Goal: Information Seeking & Learning: Learn about a topic

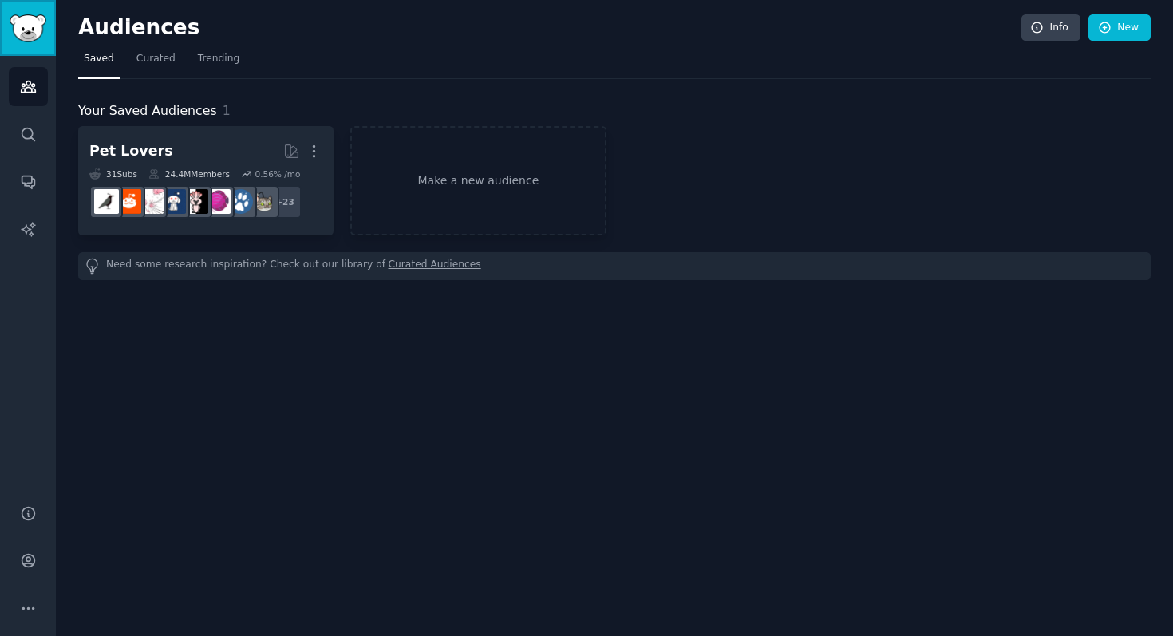
click at [26, 38] on img "Sidebar" at bounding box center [28, 28] width 37 height 28
click at [28, 167] on link "Conversations" at bounding box center [28, 181] width 39 height 39
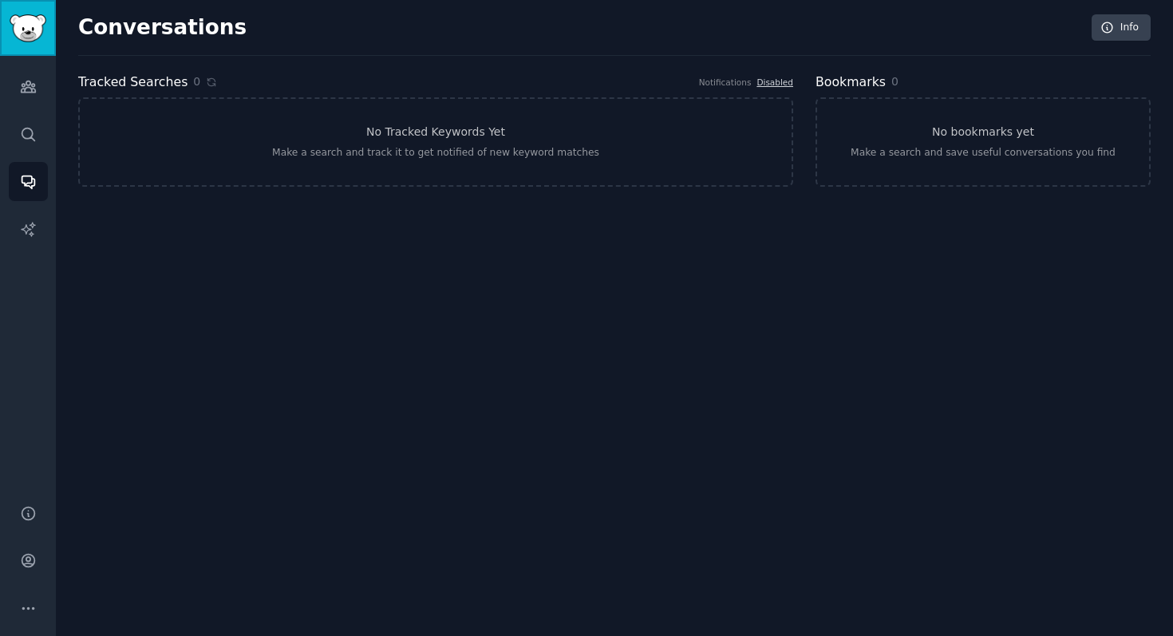
click at [14, 52] on link "Sidebar" at bounding box center [28, 28] width 56 height 56
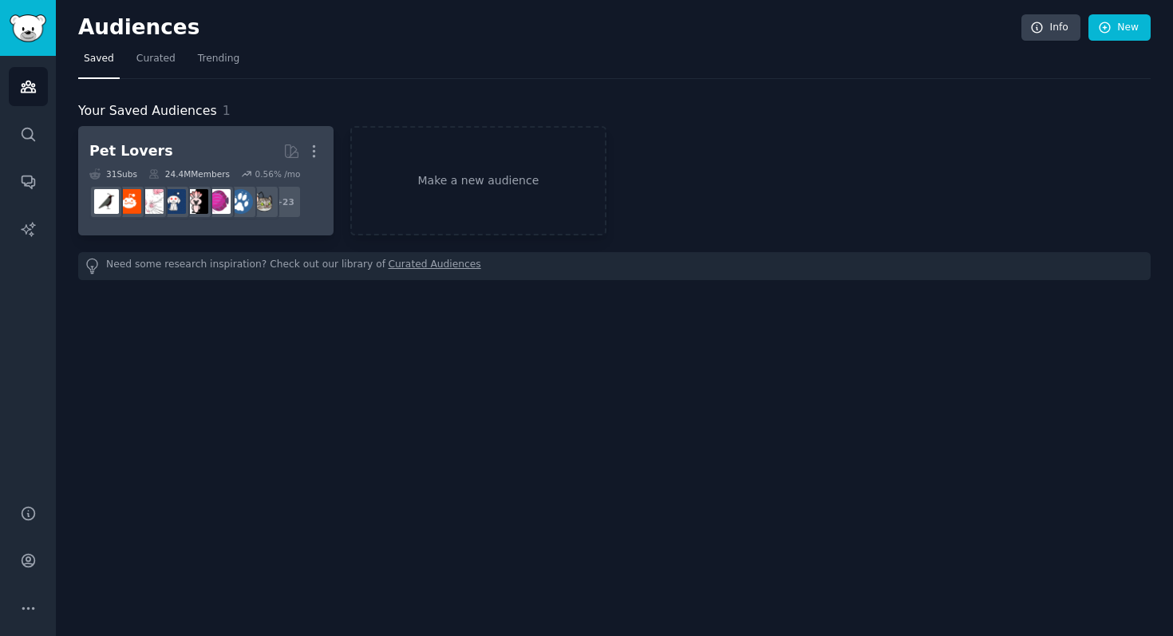
click at [158, 144] on h2 "Pet Lovers More" at bounding box center [205, 151] width 233 height 28
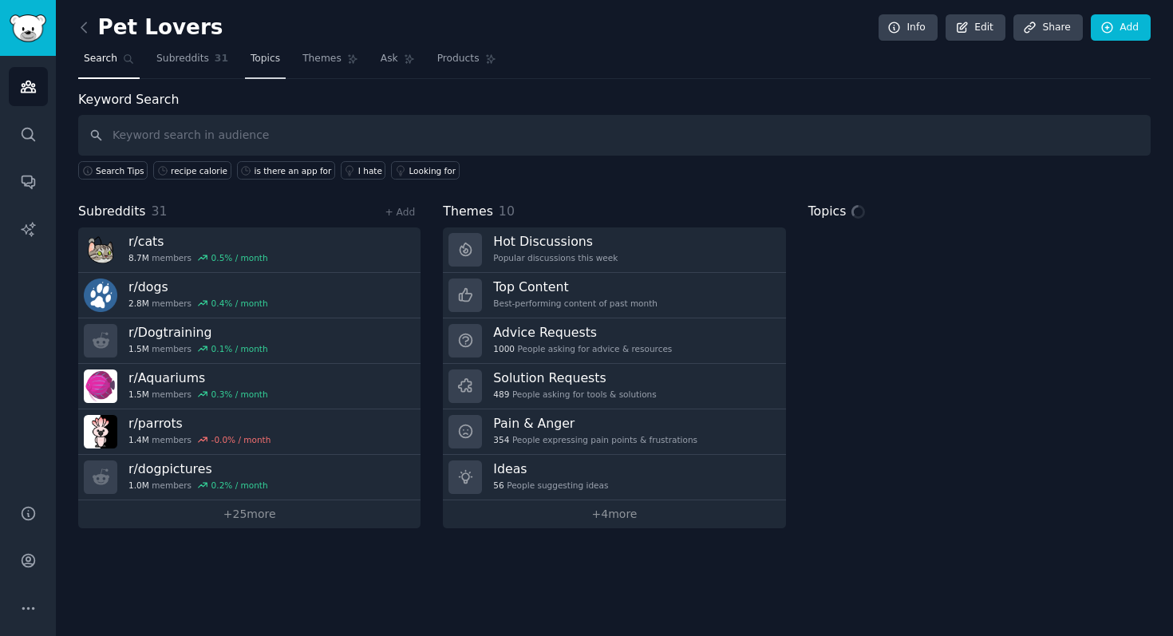
click at [278, 51] on link "Topics" at bounding box center [265, 62] width 41 height 33
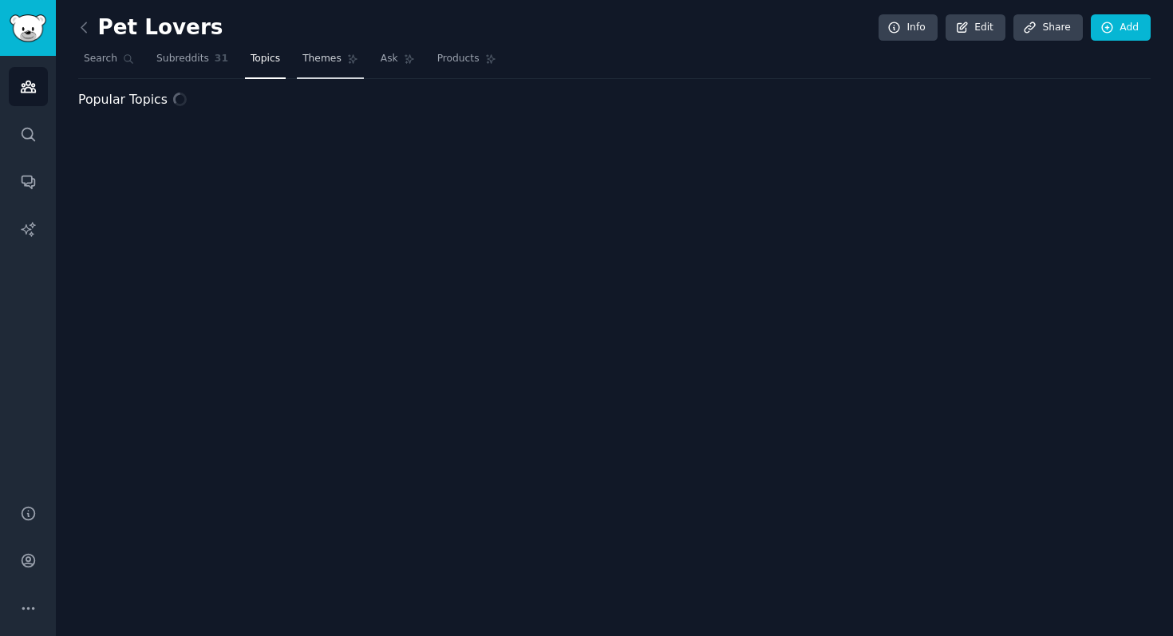
click at [322, 64] on span "Themes" at bounding box center [321, 59] width 39 height 14
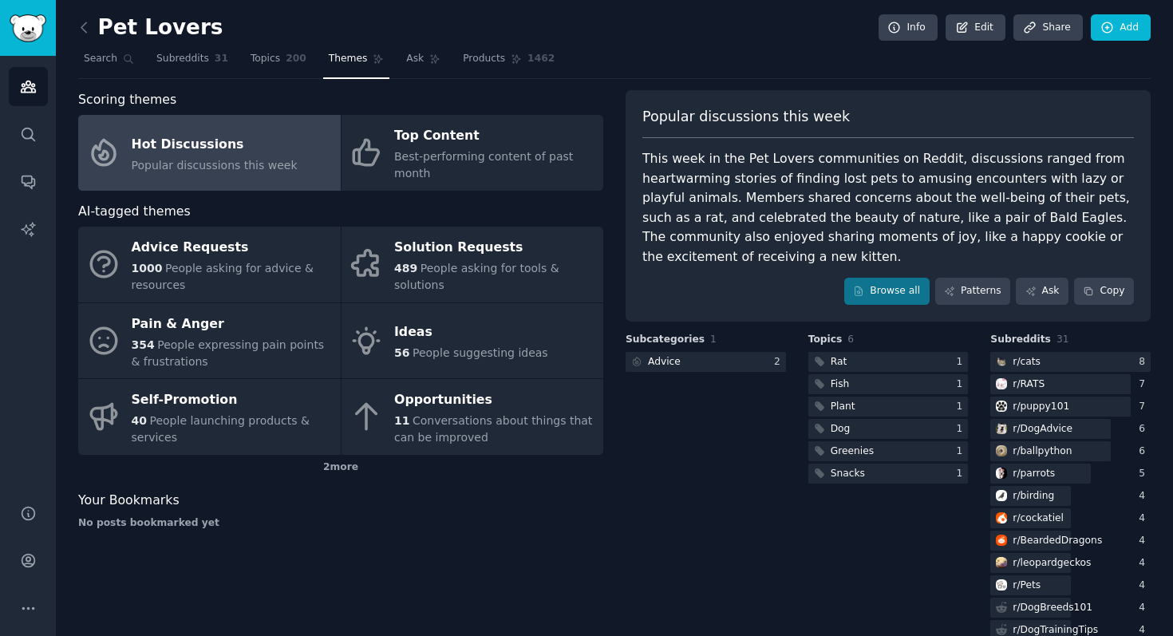
click at [592, 502] on div "Your Bookmarks" at bounding box center [340, 501] width 525 height 20
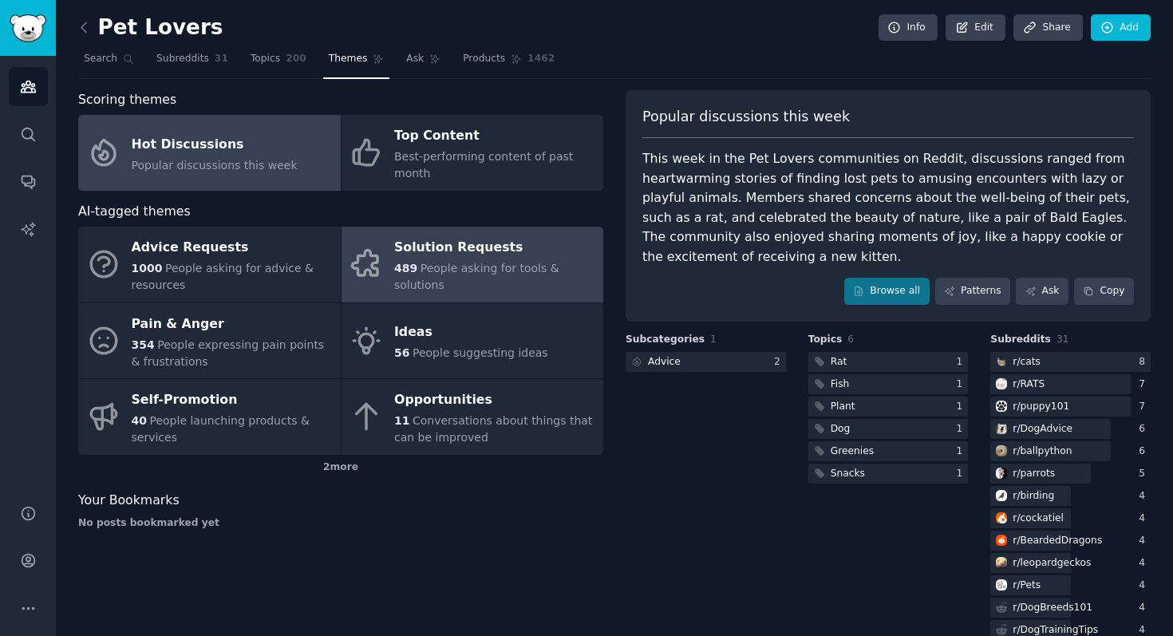
click at [510, 265] on span "People asking for tools & solutions" at bounding box center [476, 277] width 165 height 30
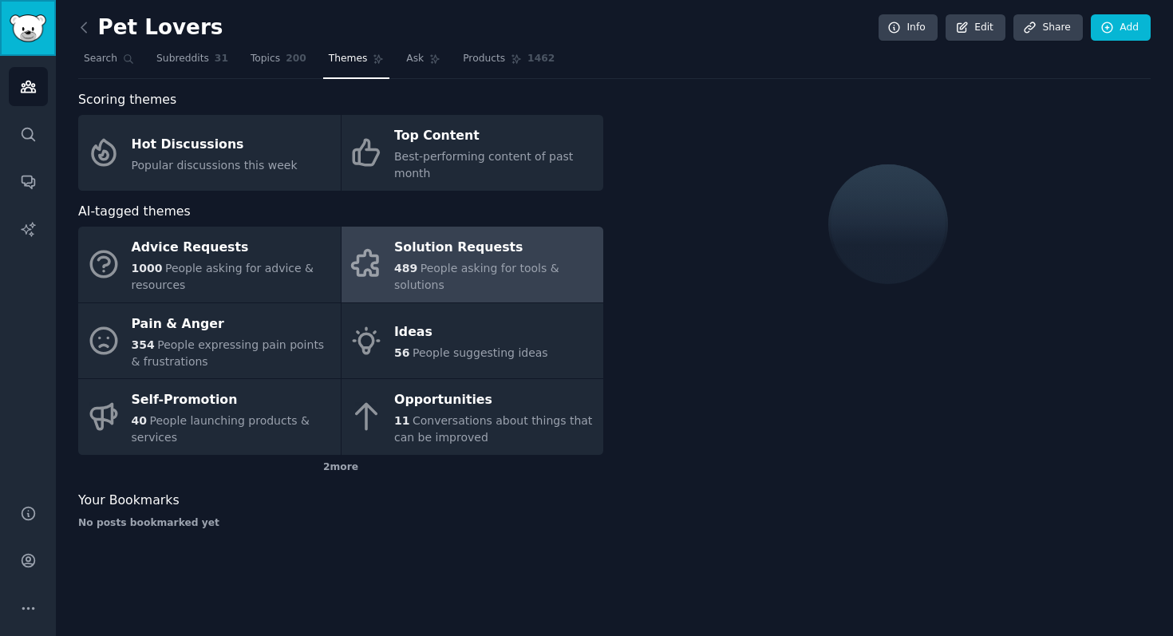
click at [28, 42] on link "Sidebar" at bounding box center [28, 28] width 56 height 56
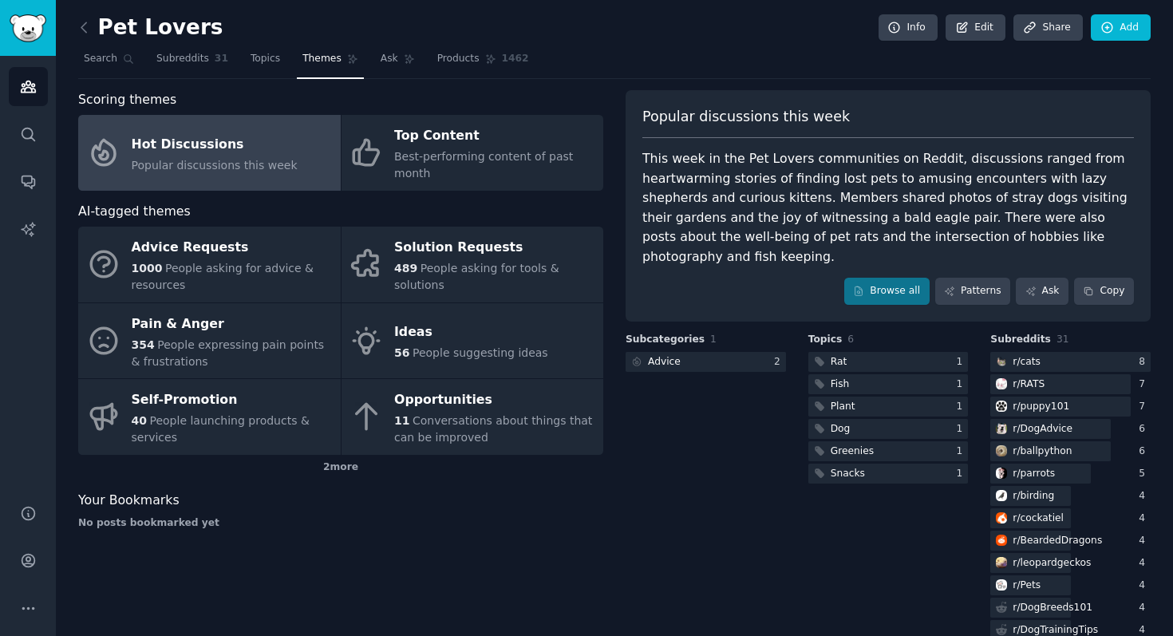
click at [32, 84] on icon "Sidebar" at bounding box center [28, 86] width 14 height 11
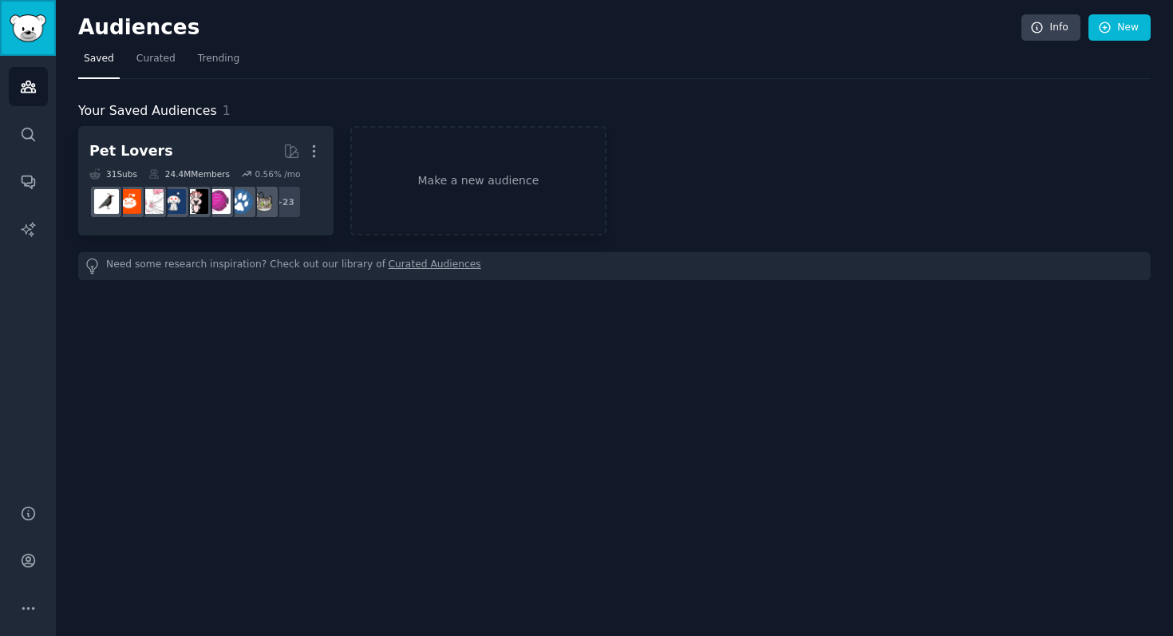
click at [32, 33] on img "Sidebar" at bounding box center [28, 28] width 37 height 28
click at [19, 34] on img "Sidebar" at bounding box center [28, 28] width 37 height 28
click at [154, 58] on span "Curated" at bounding box center [155, 59] width 39 height 14
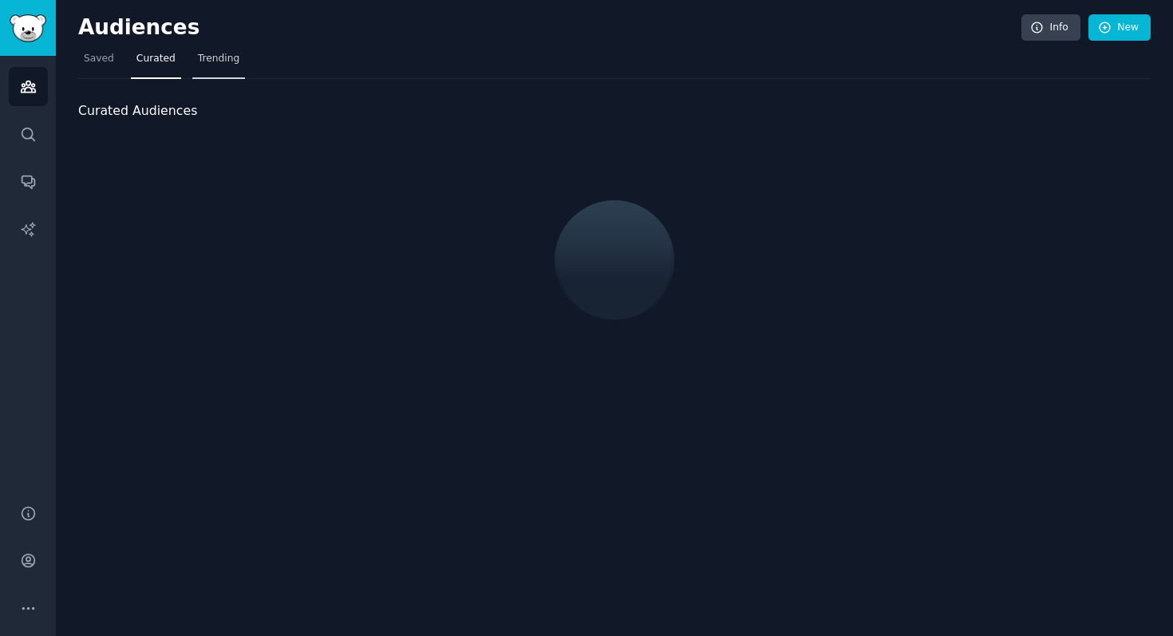
click at [231, 57] on span "Trending" at bounding box center [219, 59] width 42 height 14
